Goal: Check status

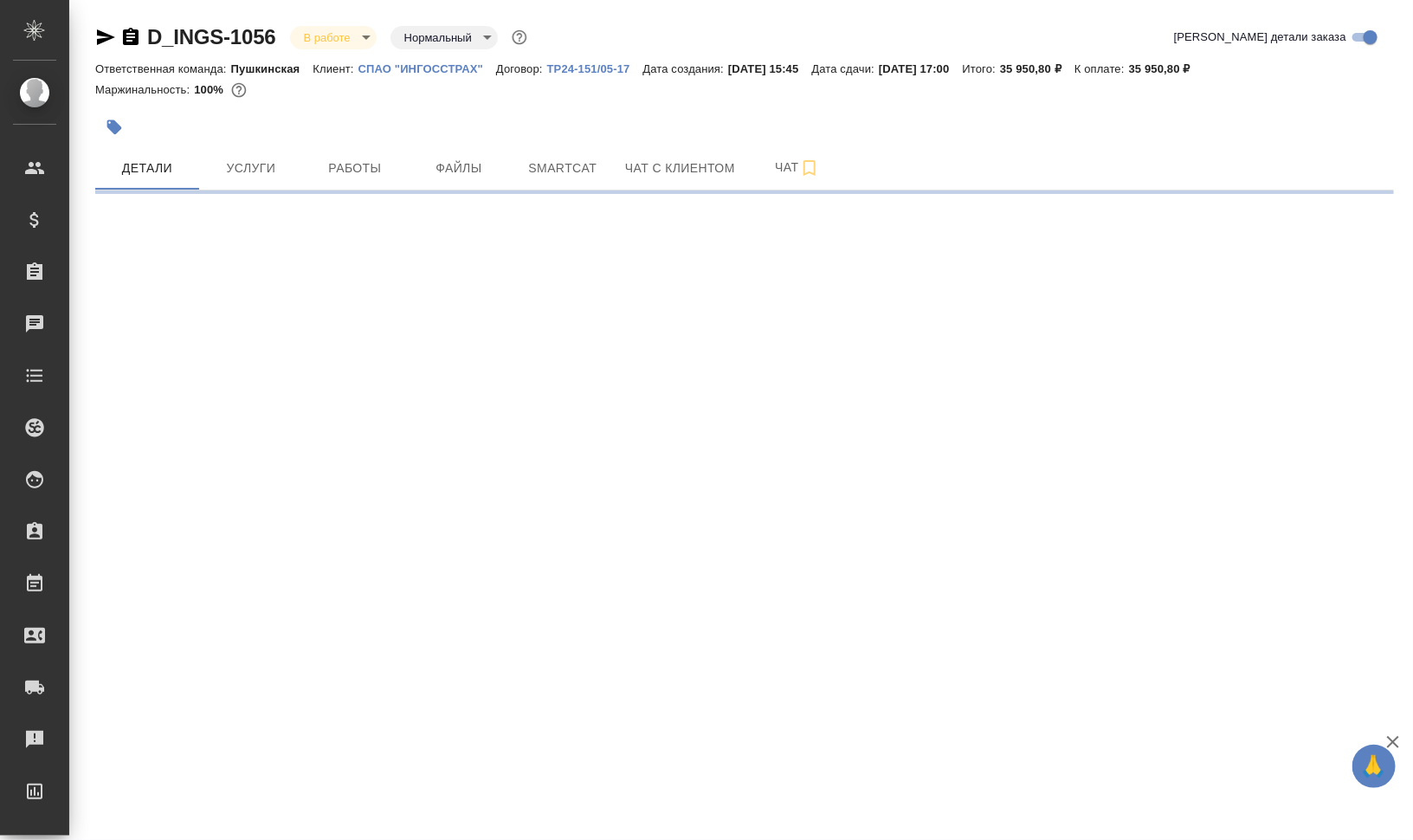
select select "RU"
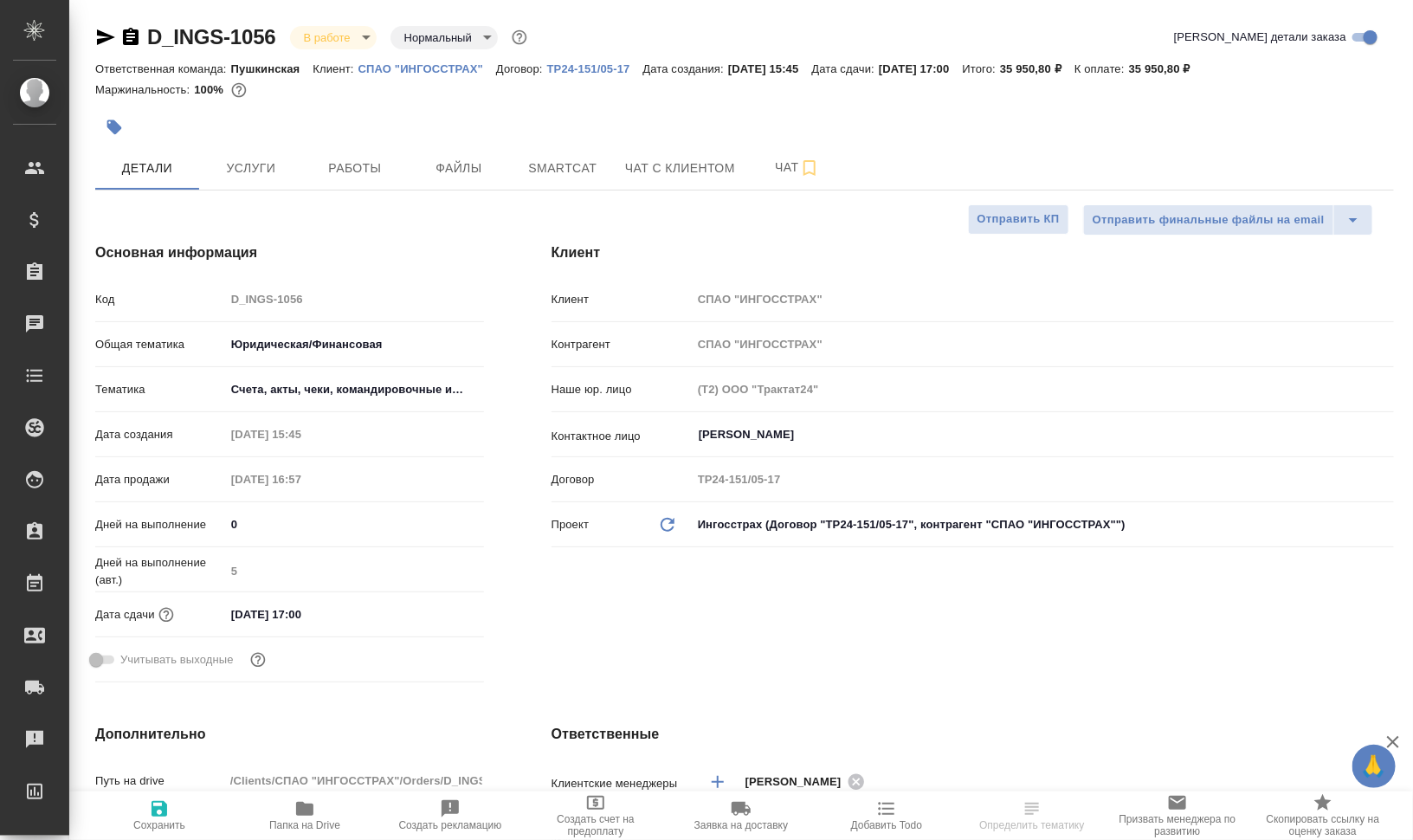
type textarea "x"
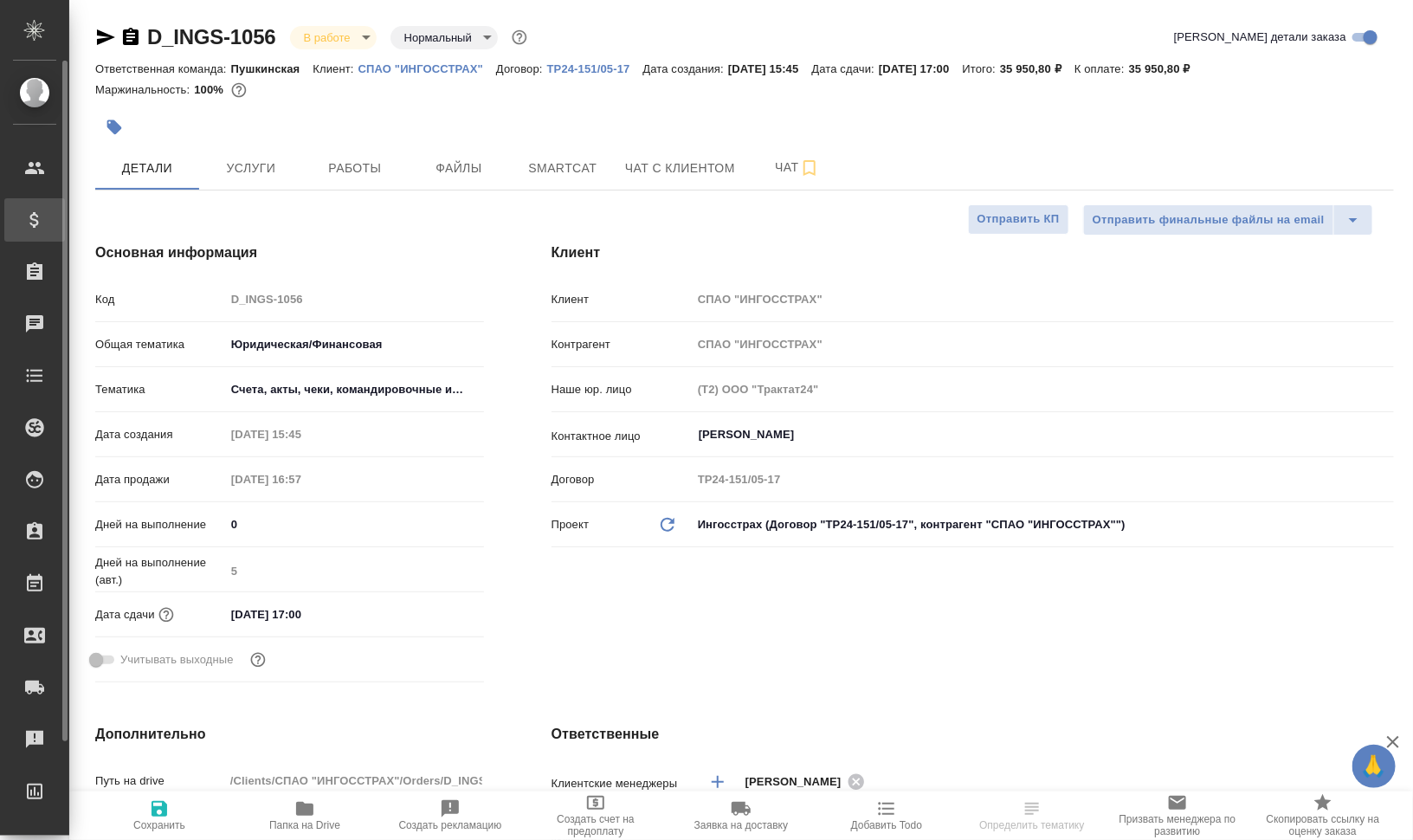
type textarea "x"
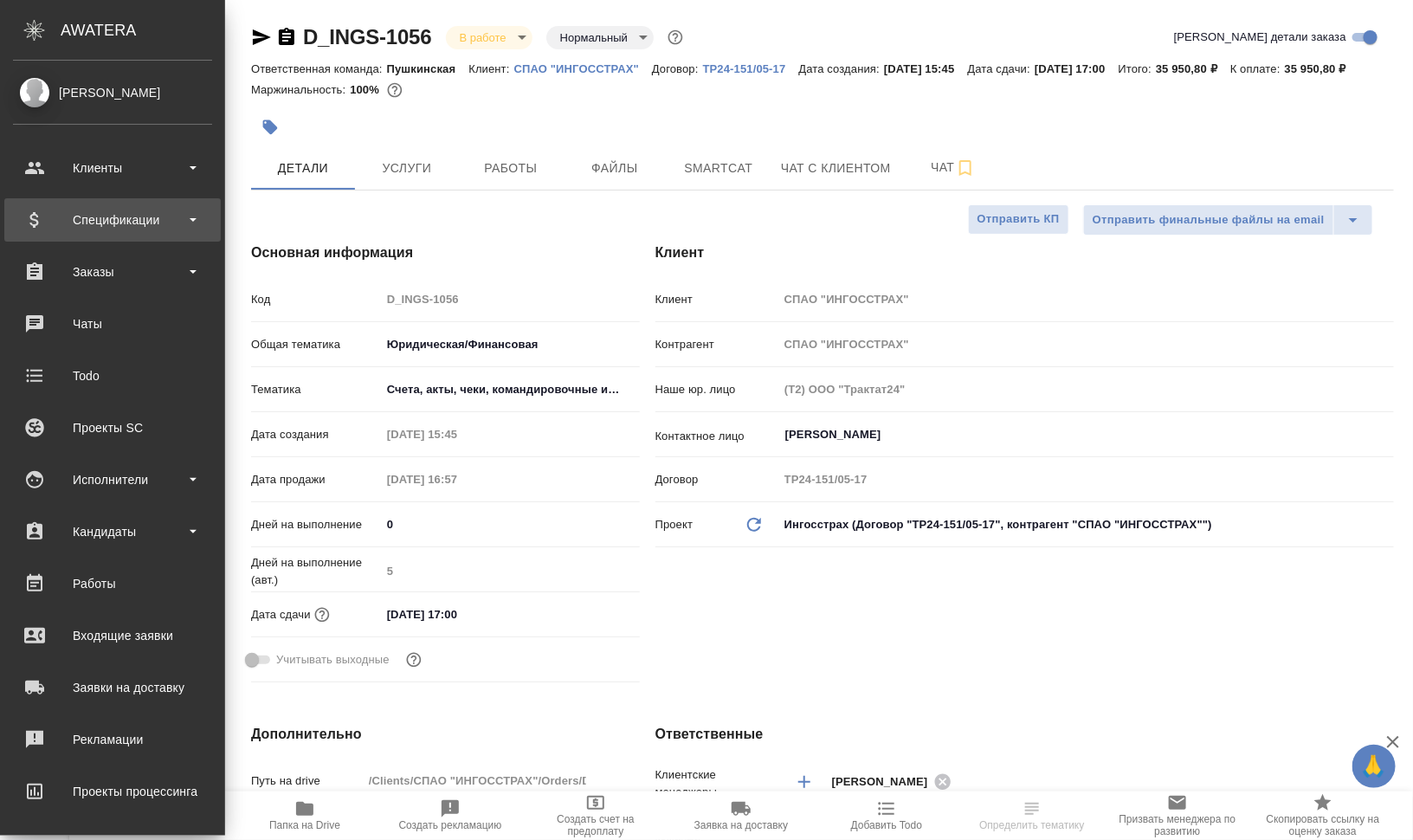
type textarea "x"
